Goal: Information Seeking & Learning: Learn about a topic

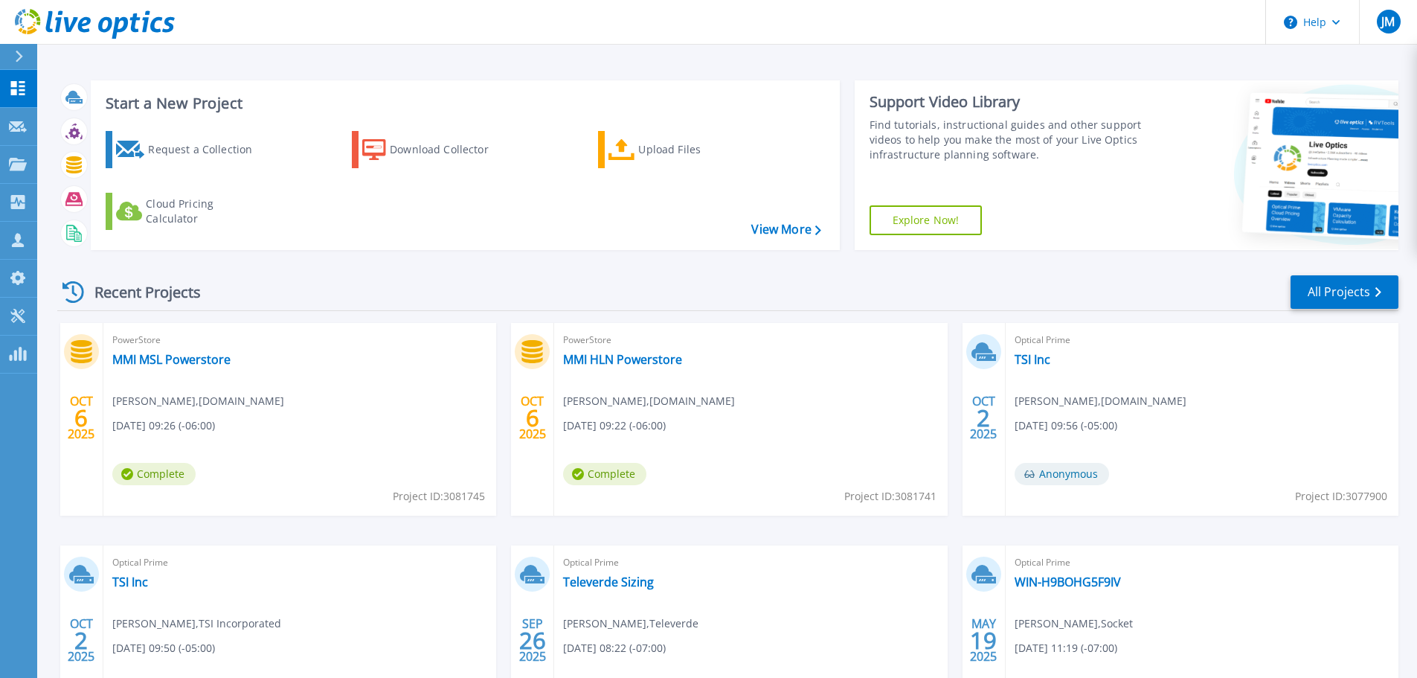
scroll to position [74, 0]
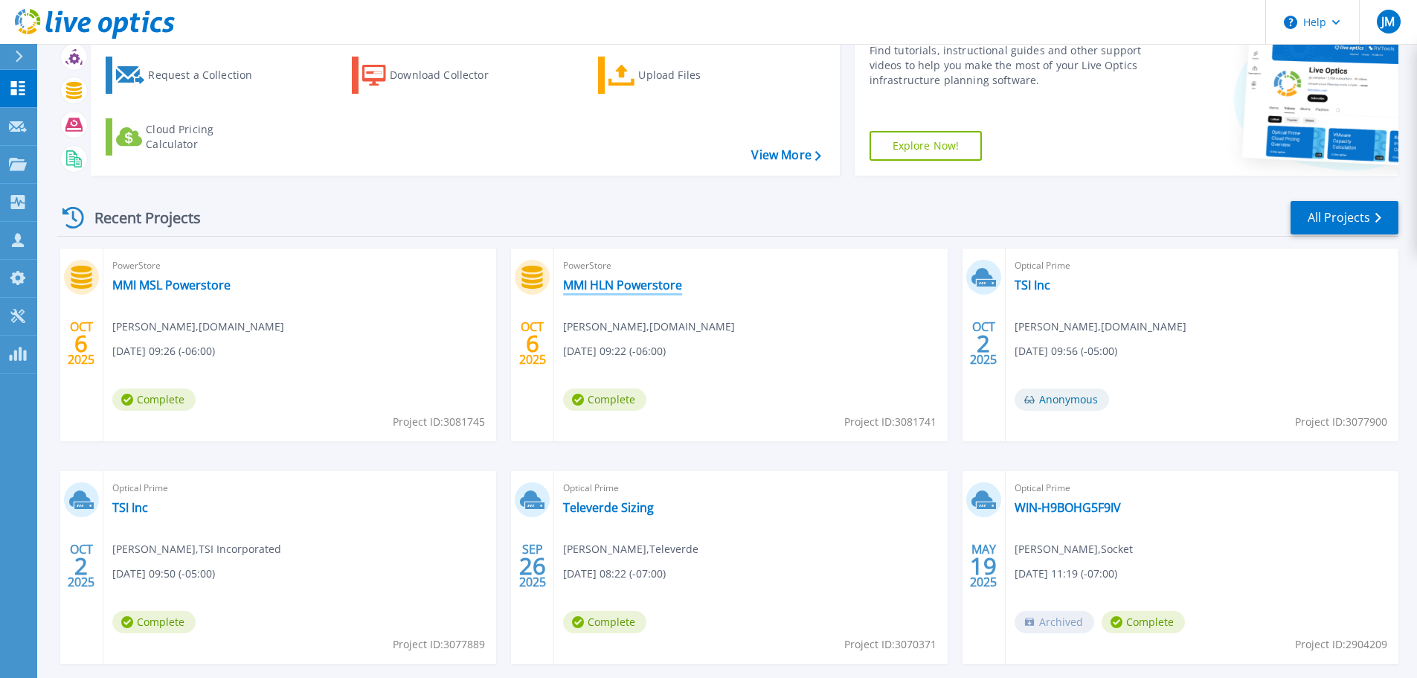
click at [604, 286] on link "MMI HLN Powerstore" at bounding box center [622, 285] width 119 height 15
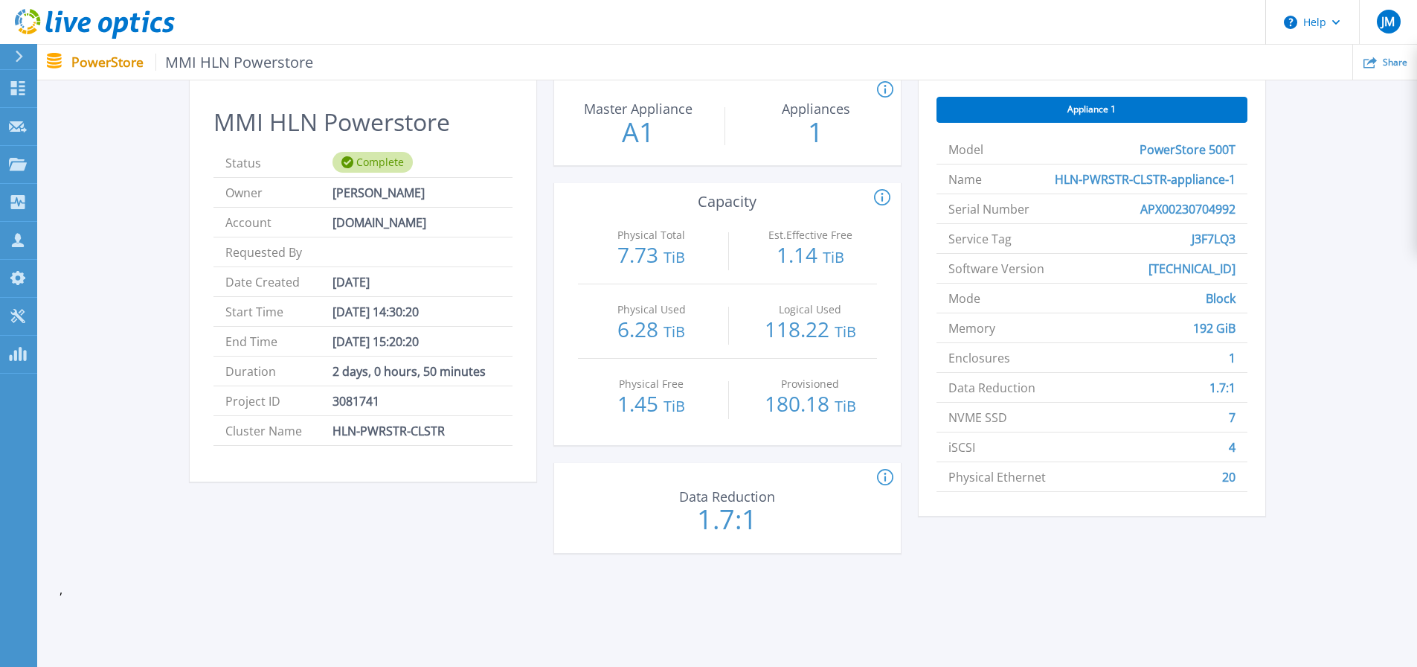
scroll to position [74, 0]
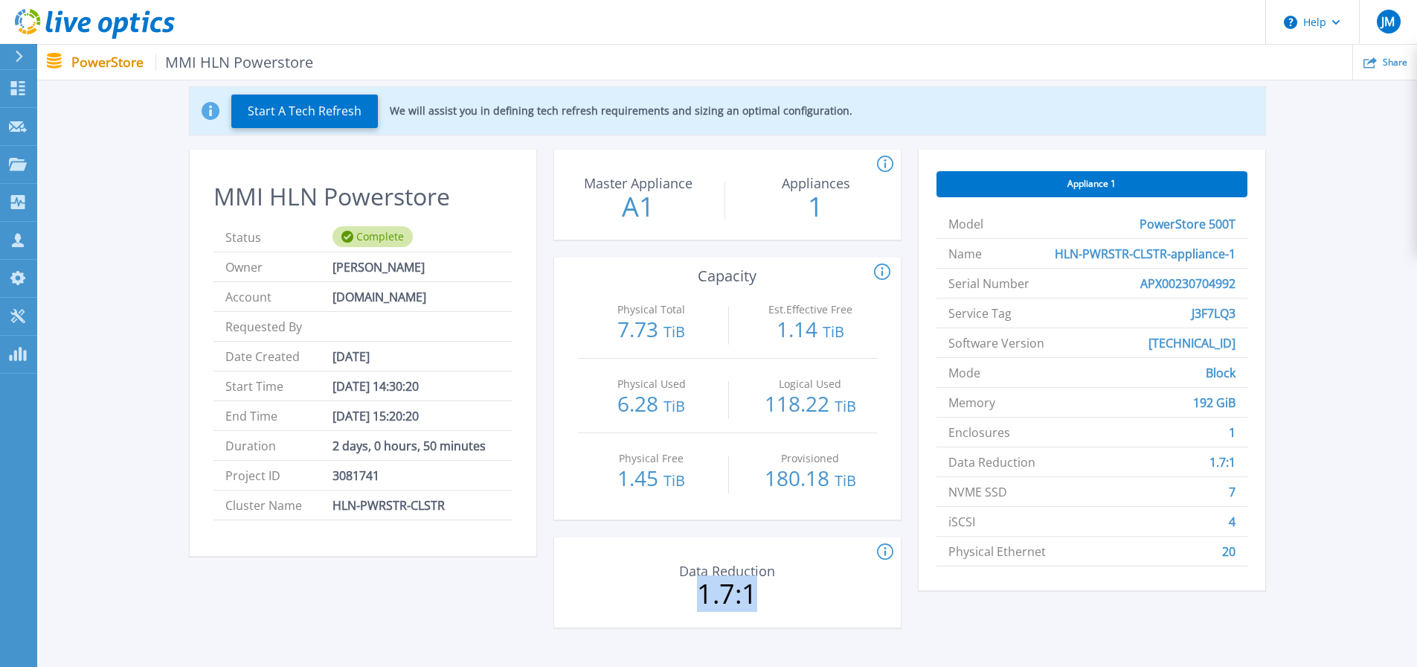
drag, startPoint x: 706, startPoint y: 589, endPoint x: 761, endPoint y: 593, distance: 55.2
click at [761, 593] on p "1.7:1" at bounding box center [727, 593] width 167 height 27
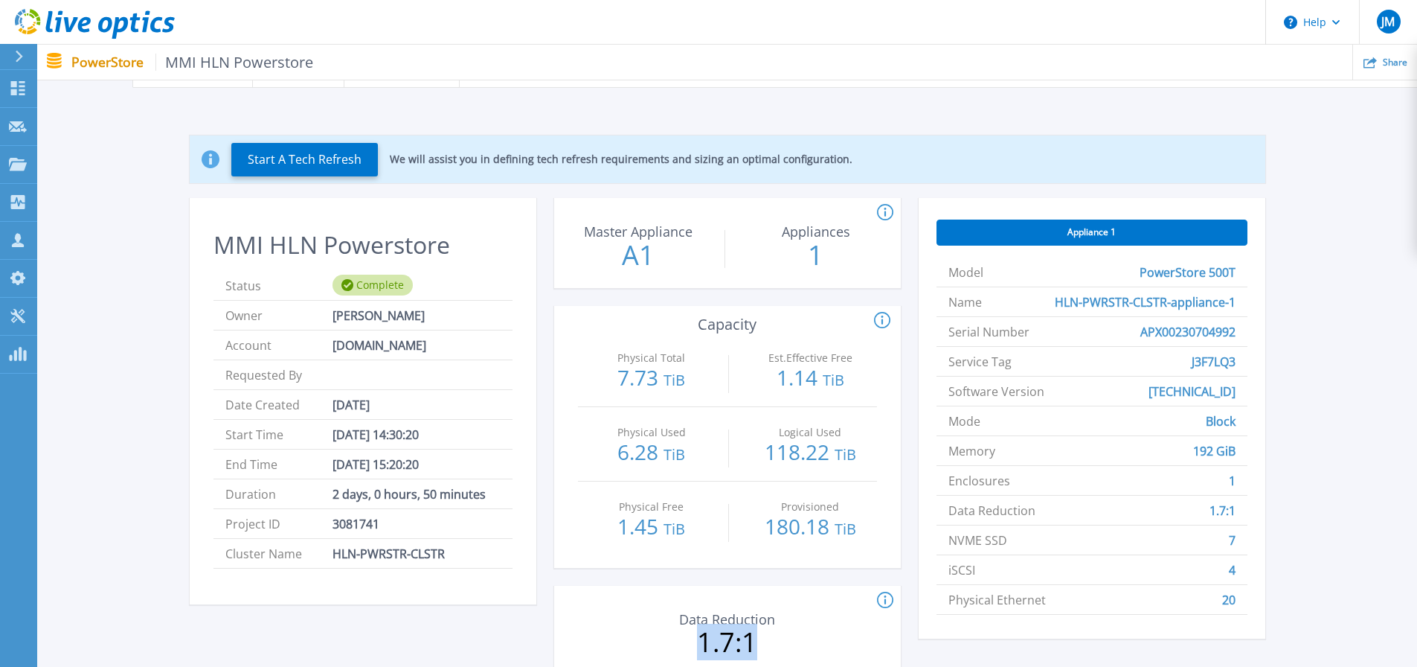
scroll to position [0, 0]
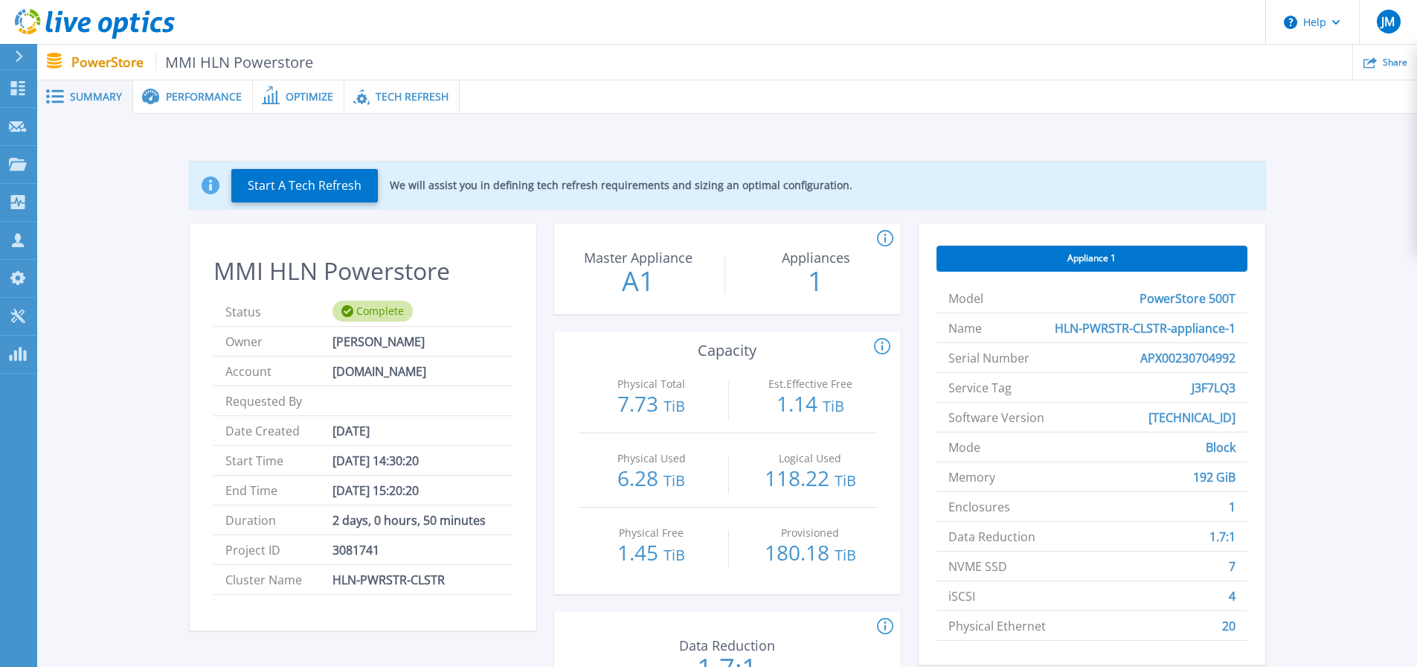
click at [711, 393] on p "7.73 TiB" at bounding box center [652, 405] width 133 height 24
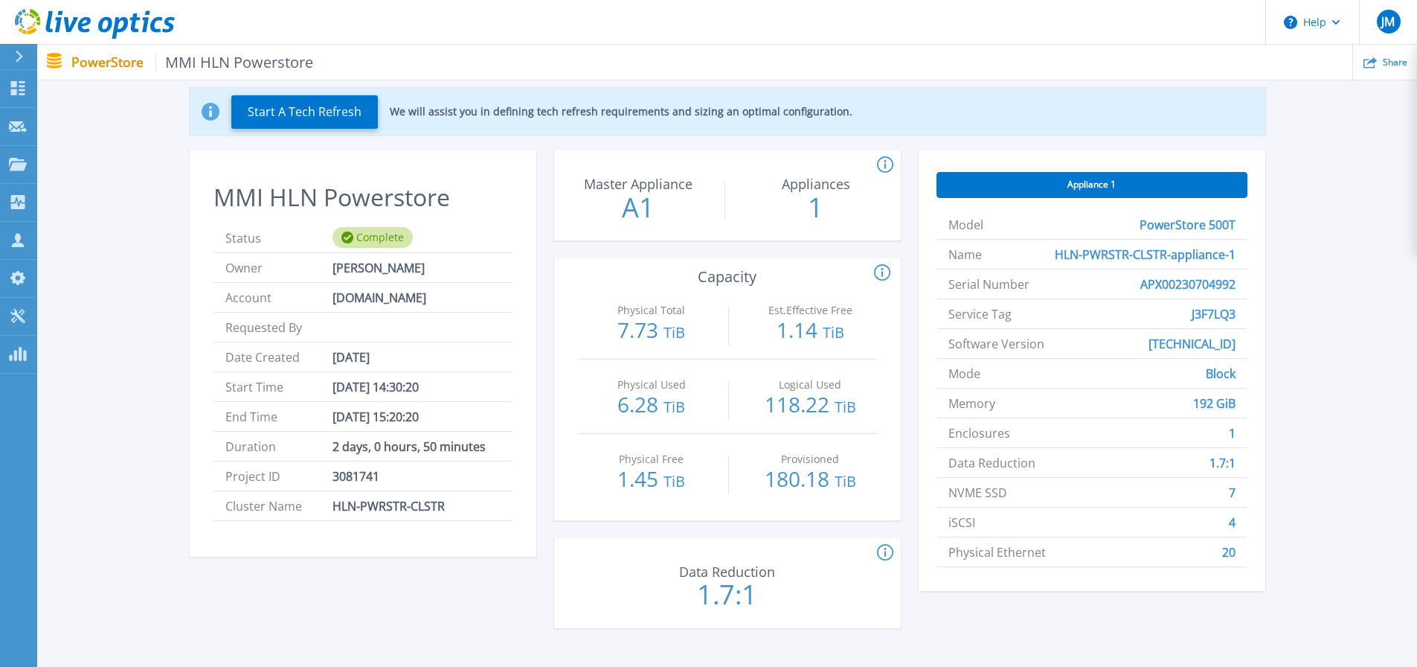
scroll to position [74, 0]
drag, startPoint x: 726, startPoint y: 594, endPoint x: 665, endPoint y: 597, distance: 61.1
click at [665, 597] on p "1.7:1" at bounding box center [727, 593] width 167 height 27
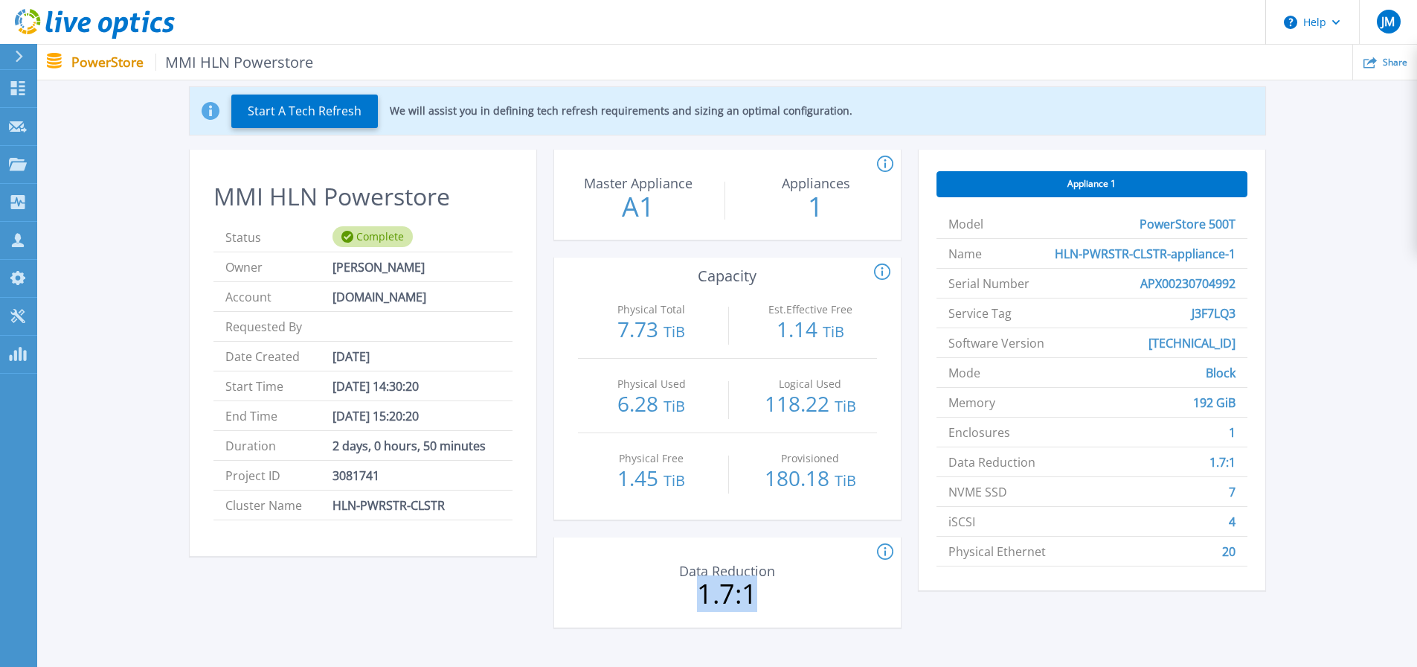
drag, startPoint x: 764, startPoint y: 597, endPoint x: 688, endPoint y: 597, distance: 76.6
click at [688, 597] on p "1.7:1" at bounding box center [727, 593] width 167 height 27
click at [699, 526] on div "Count of appliances and the Master Appliance in the PowerStore cluster. Master …" at bounding box center [727, 398] width 347 height 496
click at [1315, 463] on div "Start A Tech Refresh We will assist you in defining tech refresh requirements a…" at bounding box center [728, 360] width 1336 height 594
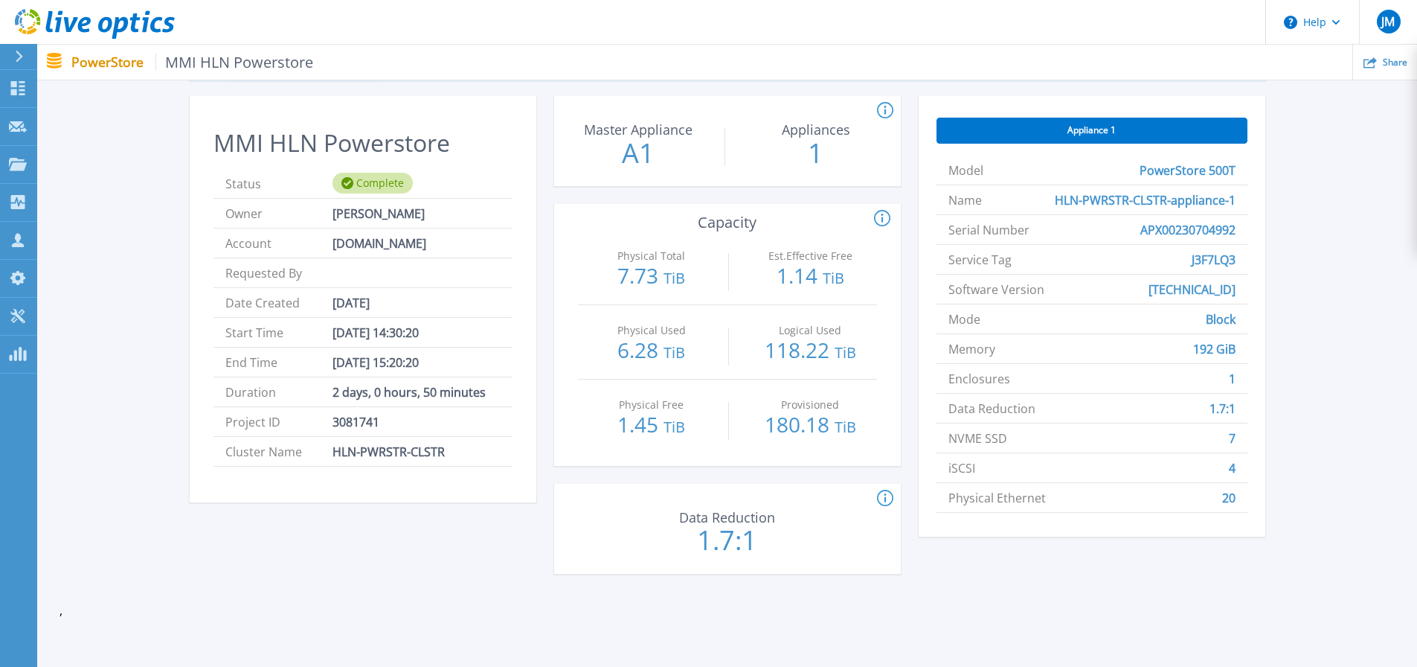
scroll to position [0, 0]
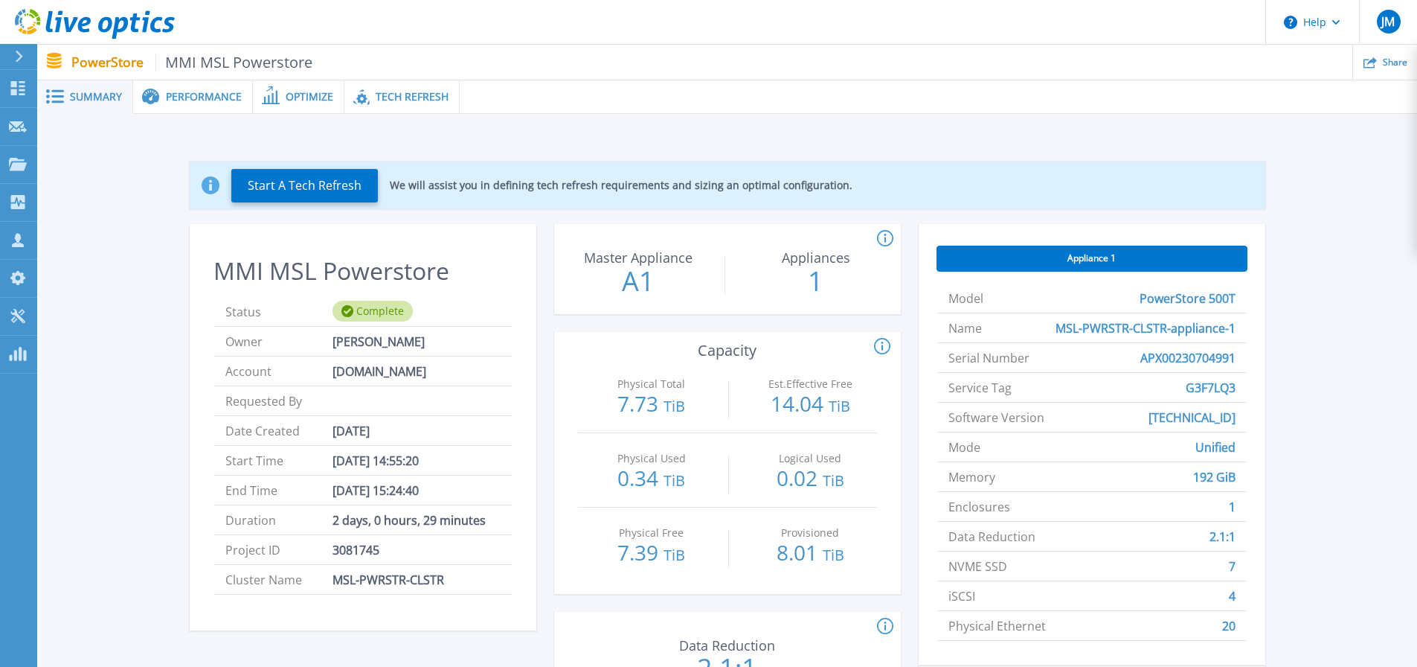
click at [191, 97] on span "Performance" at bounding box center [204, 97] width 76 height 10
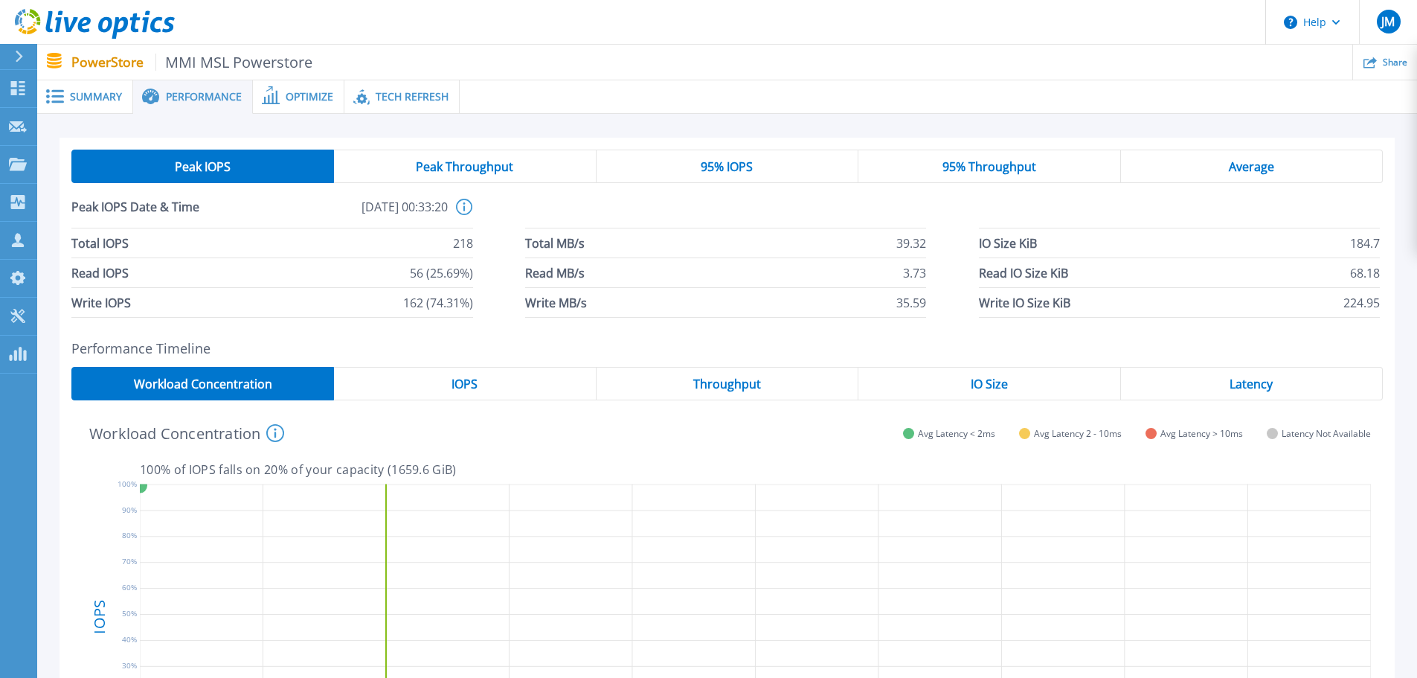
click at [324, 101] on span "Optimize" at bounding box center [310, 97] width 48 height 10
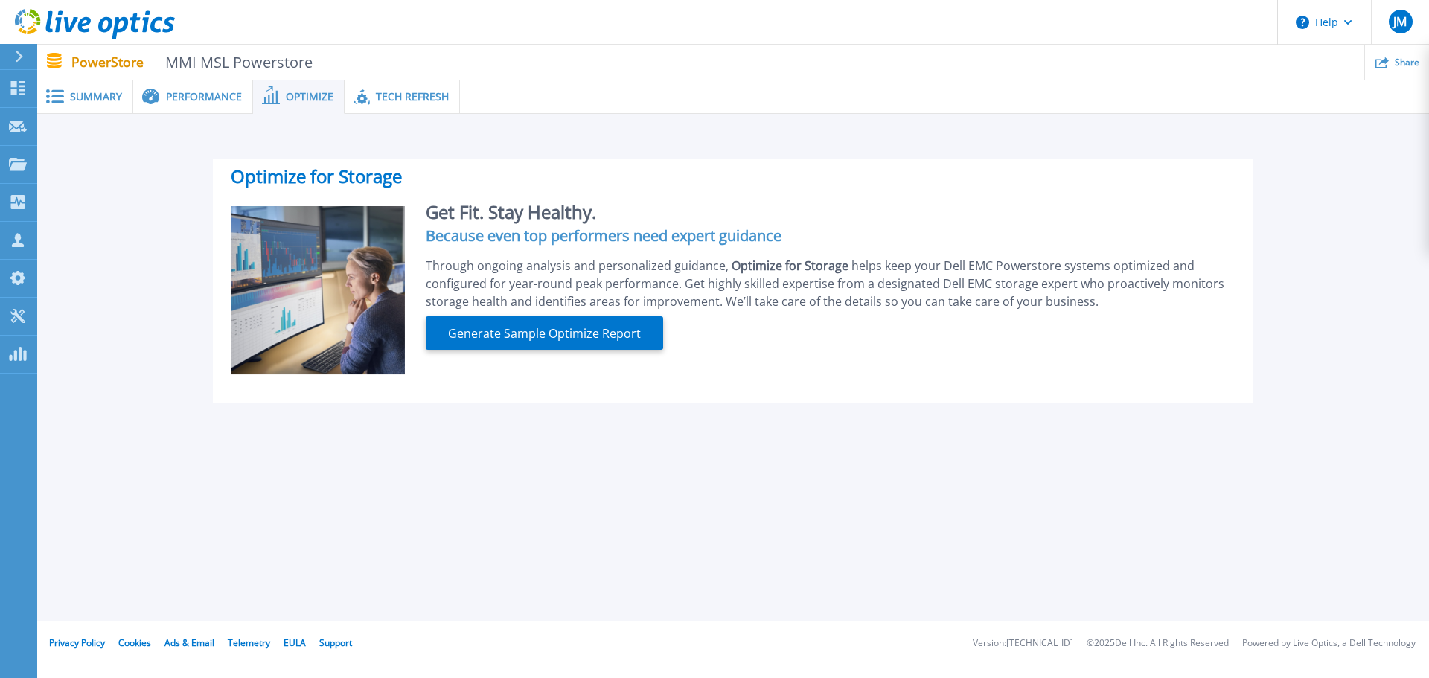
click at [376, 96] on span "Tech Refresh" at bounding box center [412, 97] width 73 height 10
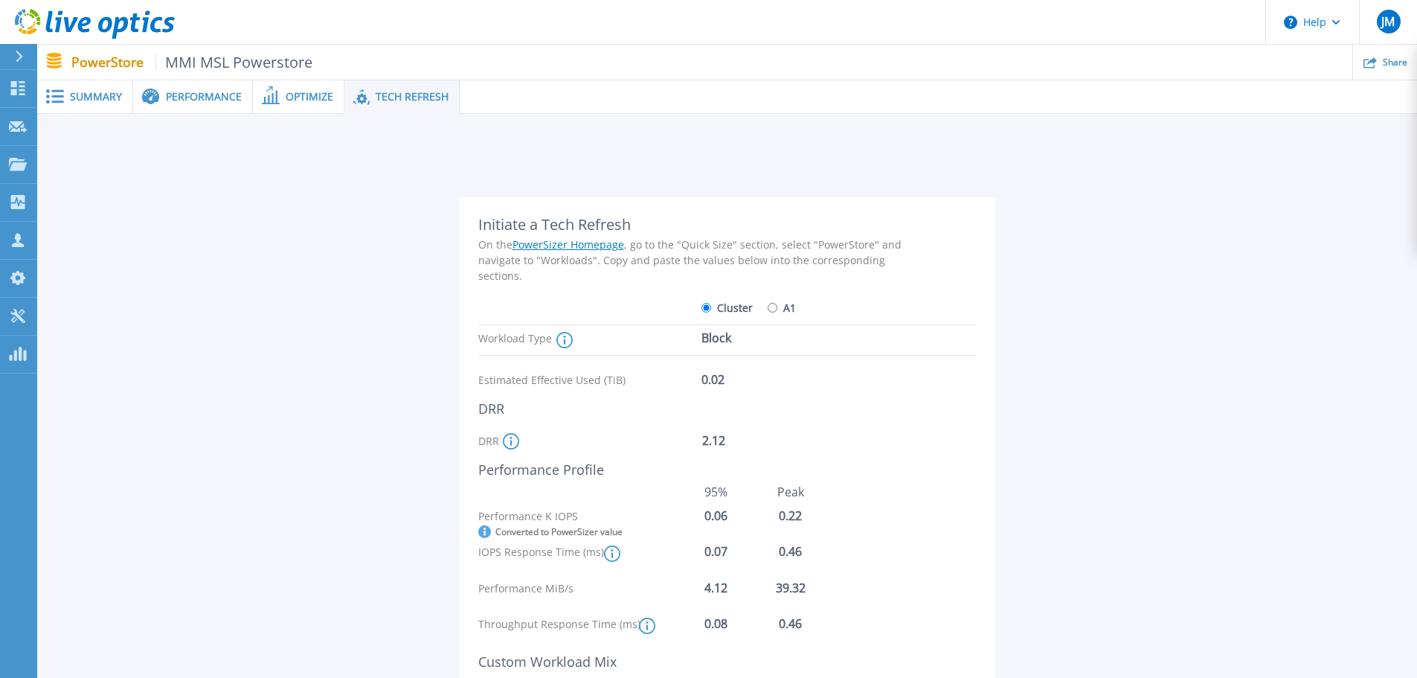
click at [93, 95] on span "Summary" at bounding box center [96, 97] width 52 height 10
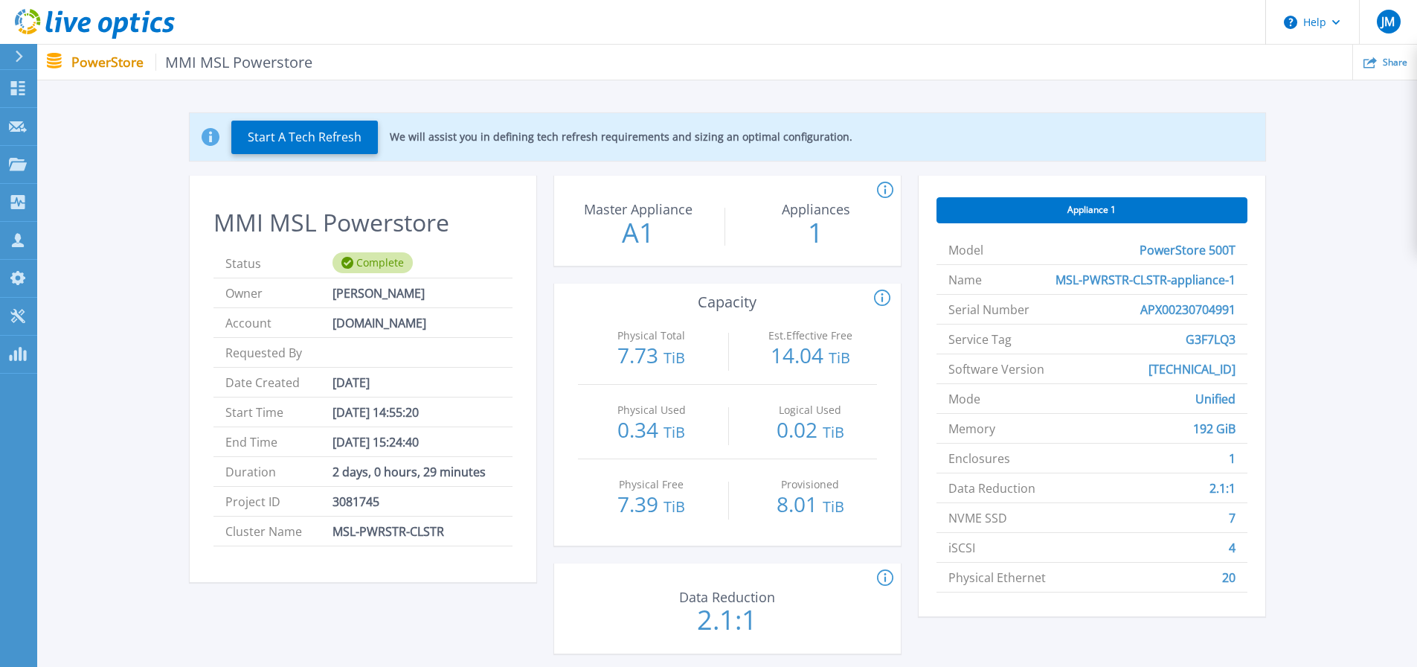
scroll to position [74, 0]
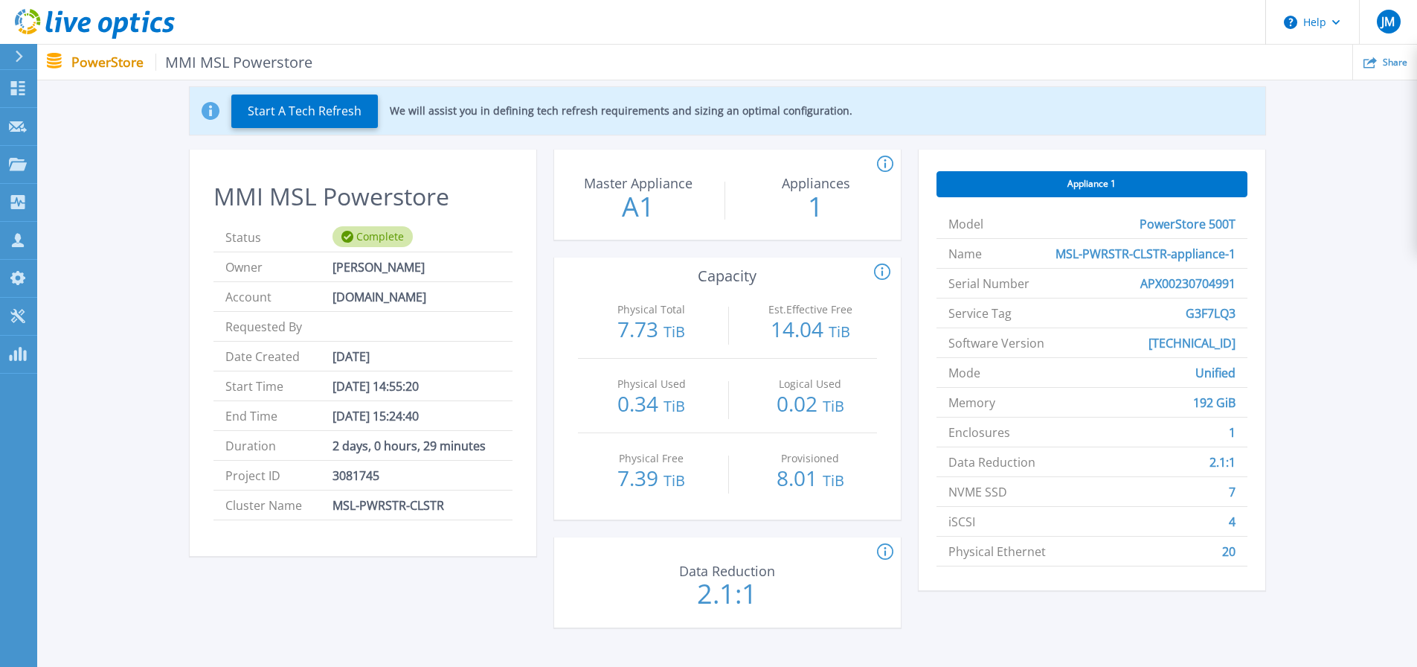
click at [888, 273] on icon at bounding box center [882, 272] width 16 height 18
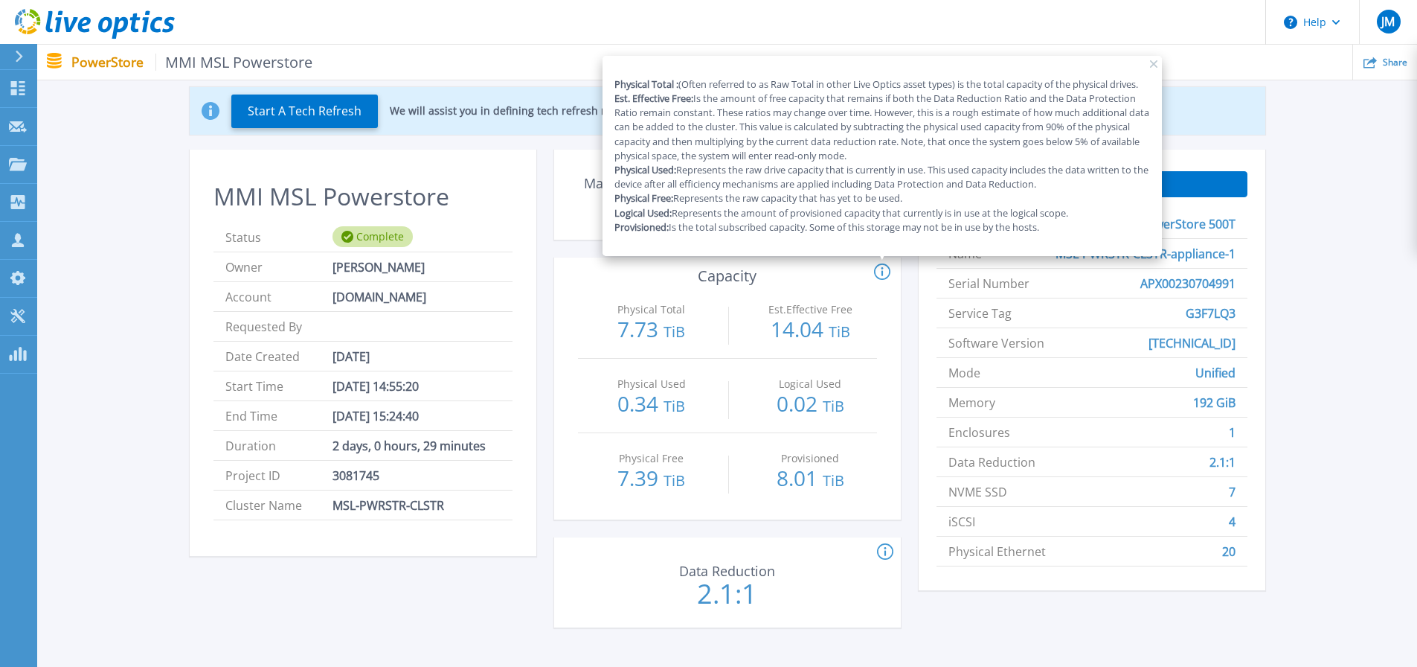
click at [1365, 156] on div "Start A Tech Refresh We will assist you in defining tech refresh requirements a…" at bounding box center [728, 360] width 1336 height 594
click at [98, 356] on div "Start A Tech Refresh We will assist you in defining tech refresh requirements a…" at bounding box center [728, 360] width 1336 height 594
click at [1334, 132] on div "Start A Tech Refresh We will assist you in defining tech refresh requirements a…" at bounding box center [728, 360] width 1336 height 594
click at [882, 277] on icon at bounding box center [882, 272] width 16 height 18
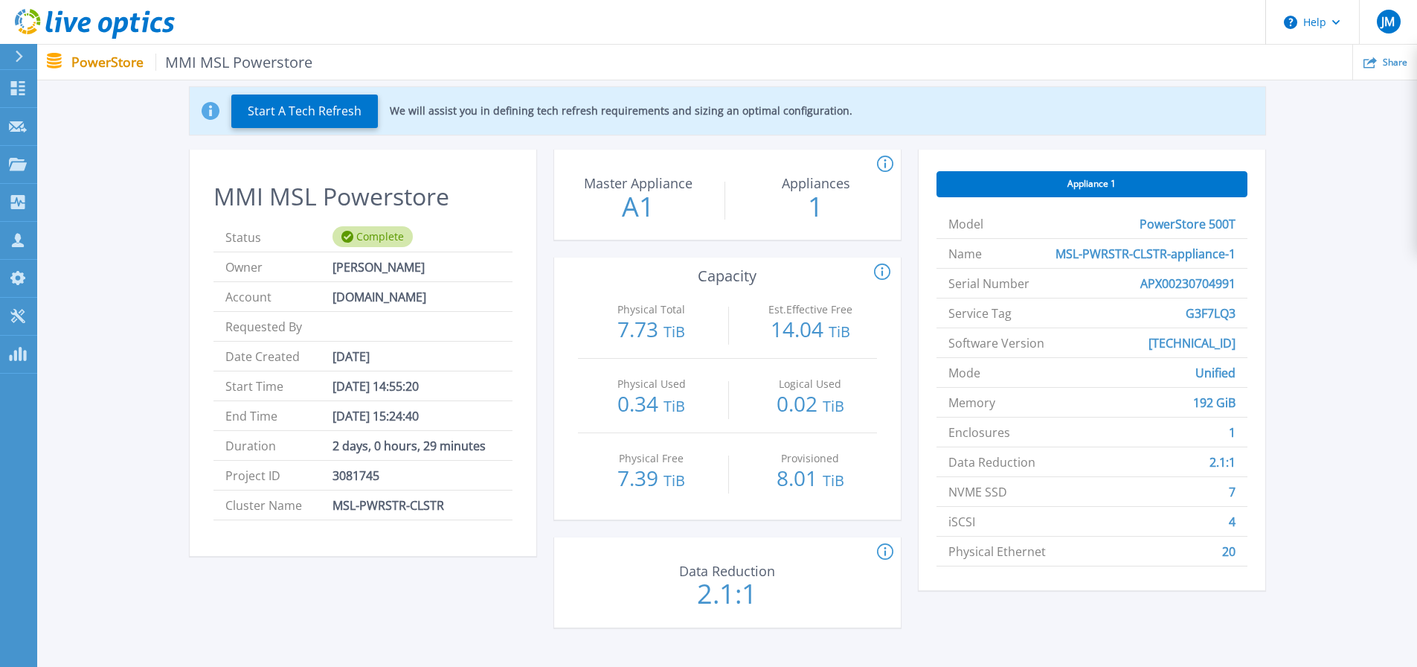
click at [1311, 376] on div "Start A Tech Refresh We will assist you in defining tech refresh requirements a…" at bounding box center [728, 360] width 1336 height 594
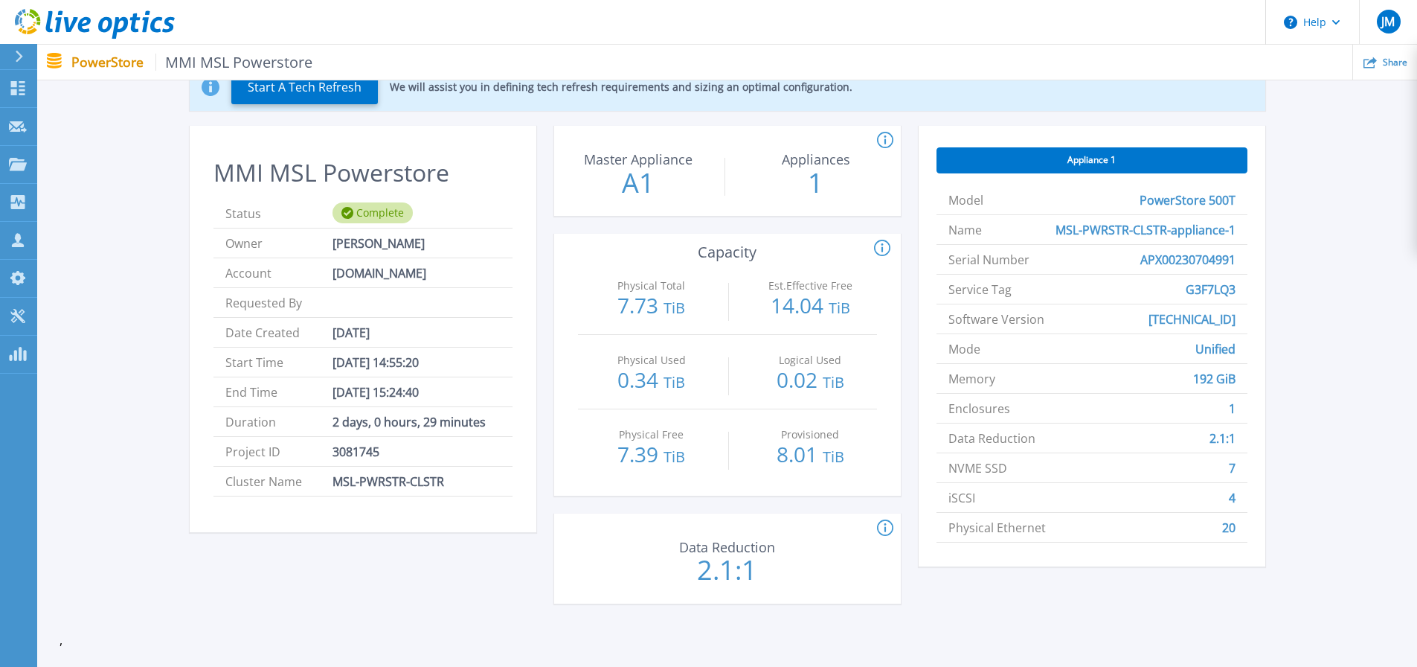
scroll to position [0, 0]
